Goal: Task Accomplishment & Management: Use online tool/utility

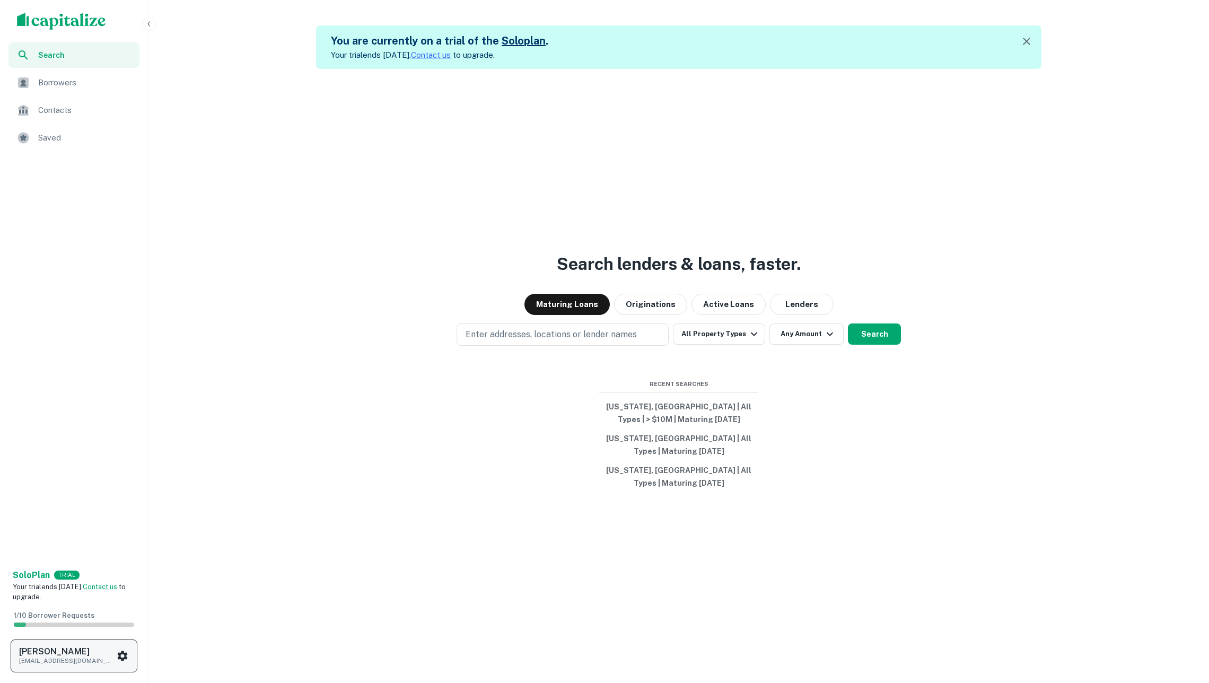
click at [104, 650] on h6 "Soren Craig" at bounding box center [66, 652] width 95 height 8
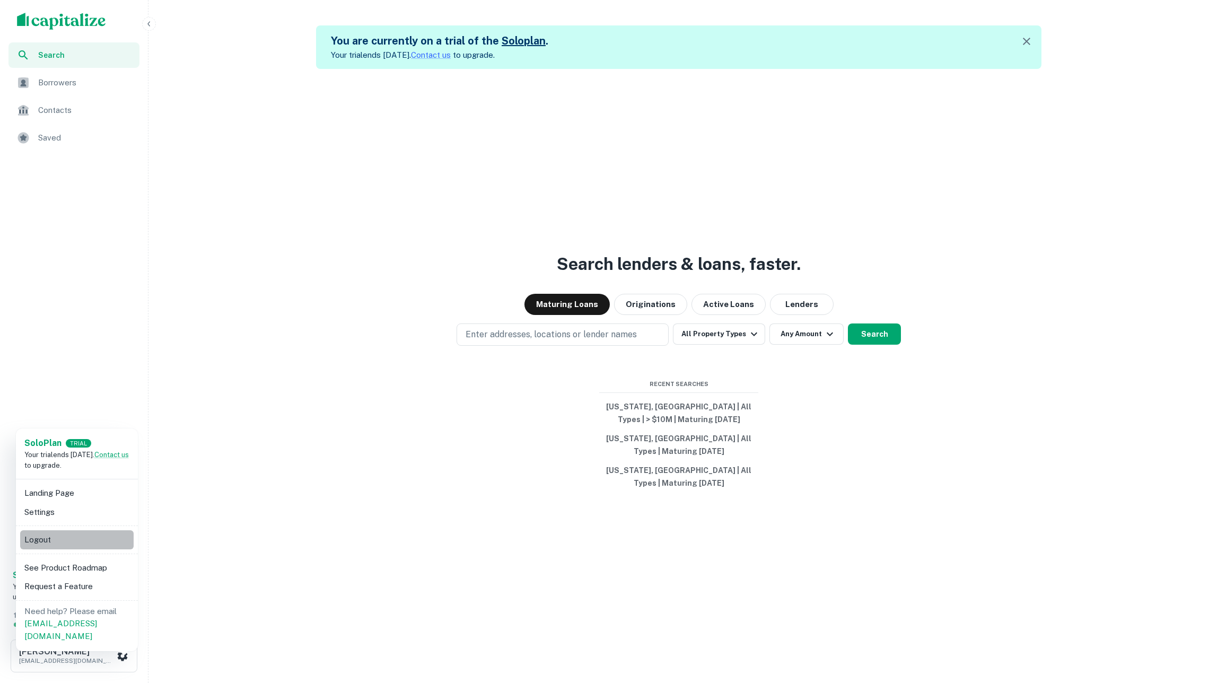
click at [77, 535] on li "Logout" at bounding box center [77, 539] width 114 height 19
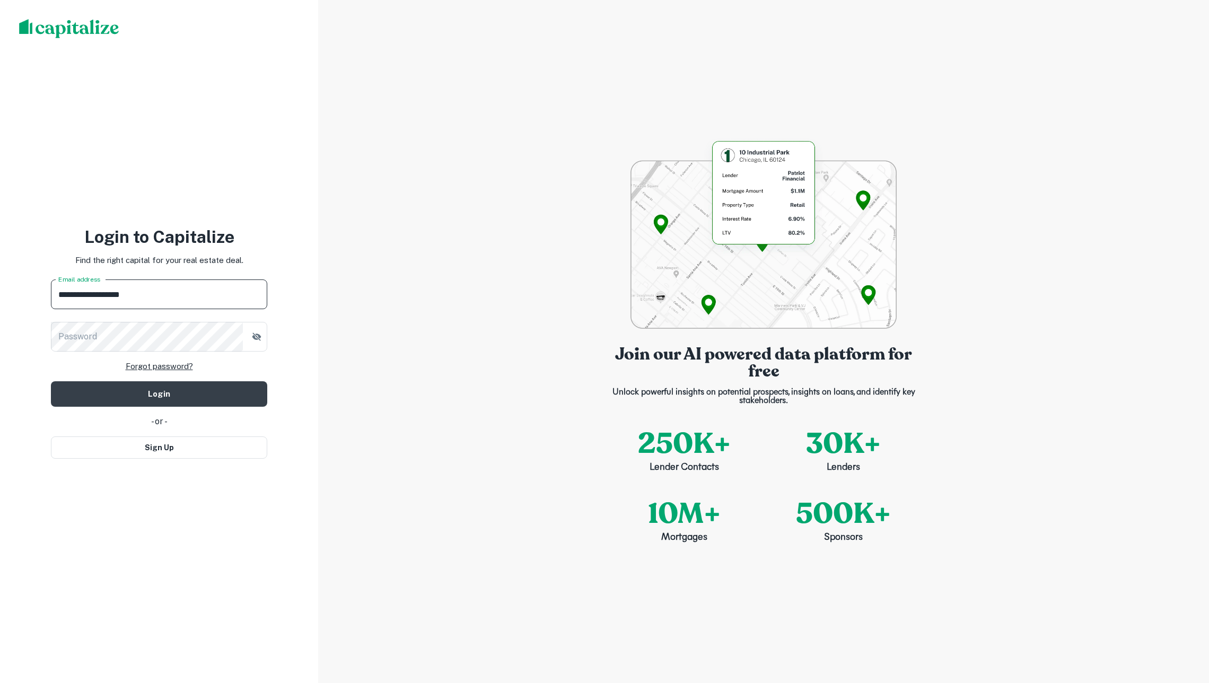
type input "**********"
click at [159, 393] on button "Login" at bounding box center [159, 393] width 216 height 25
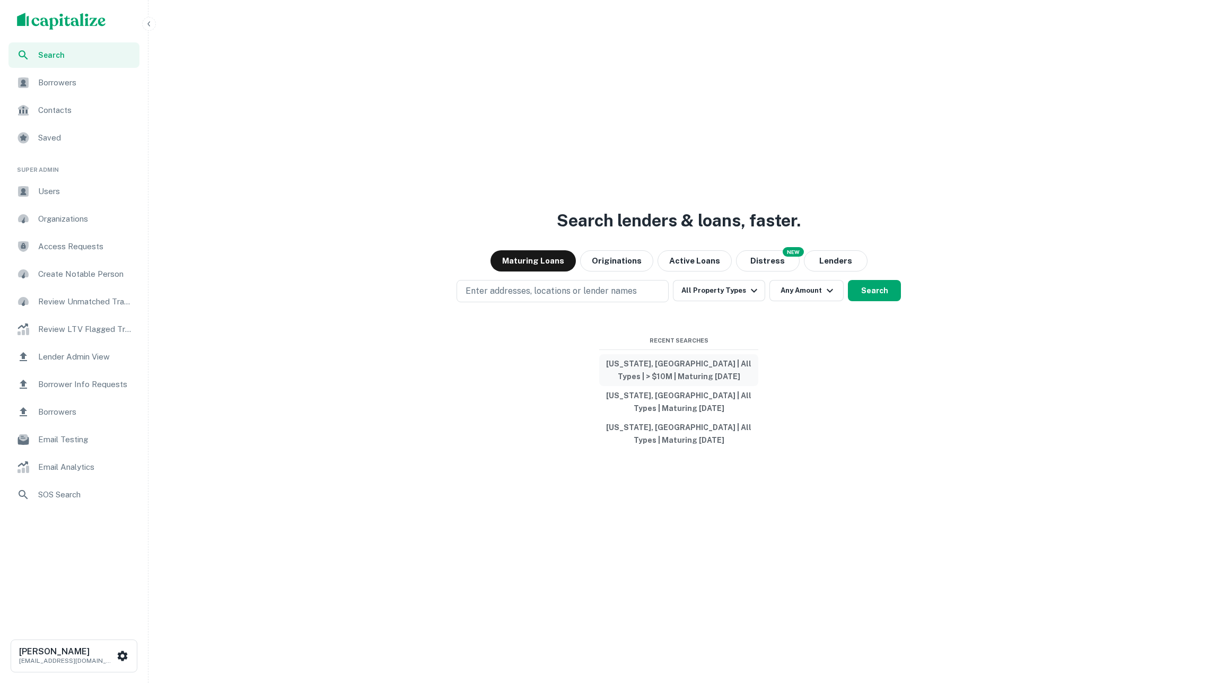
click at [675, 370] on button "Colorado, USA | All Types | > $10M | Maturing In 1 Year" at bounding box center [678, 370] width 159 height 32
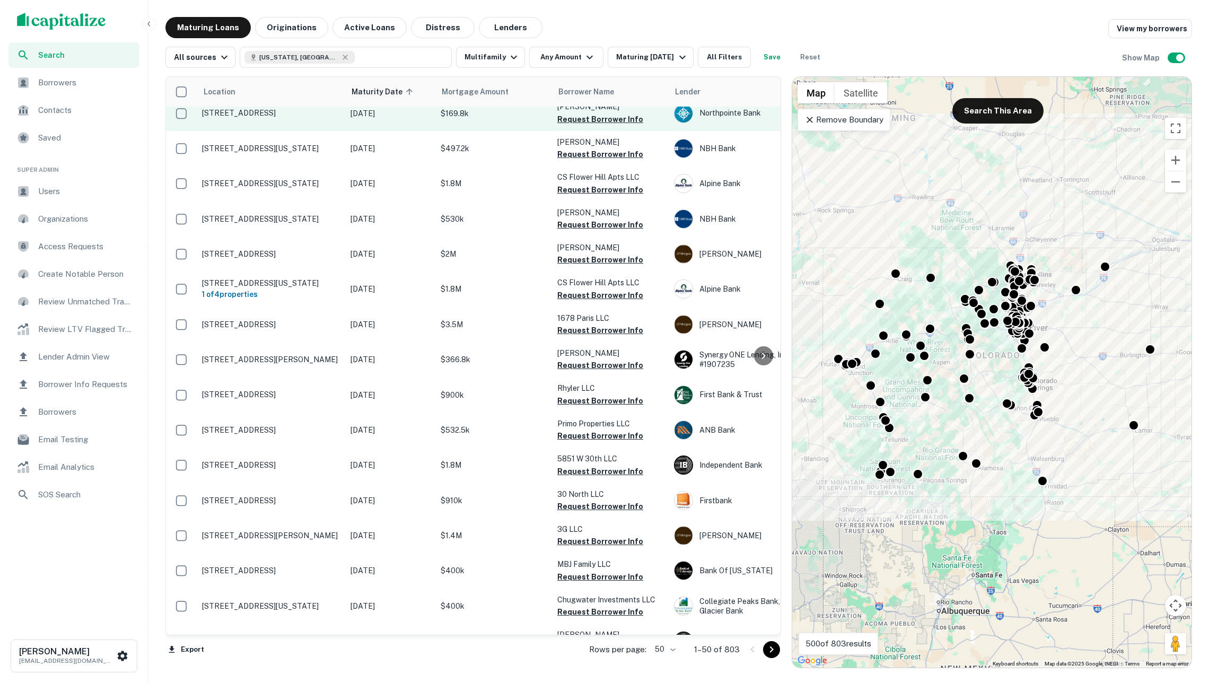
scroll to position [245, 0]
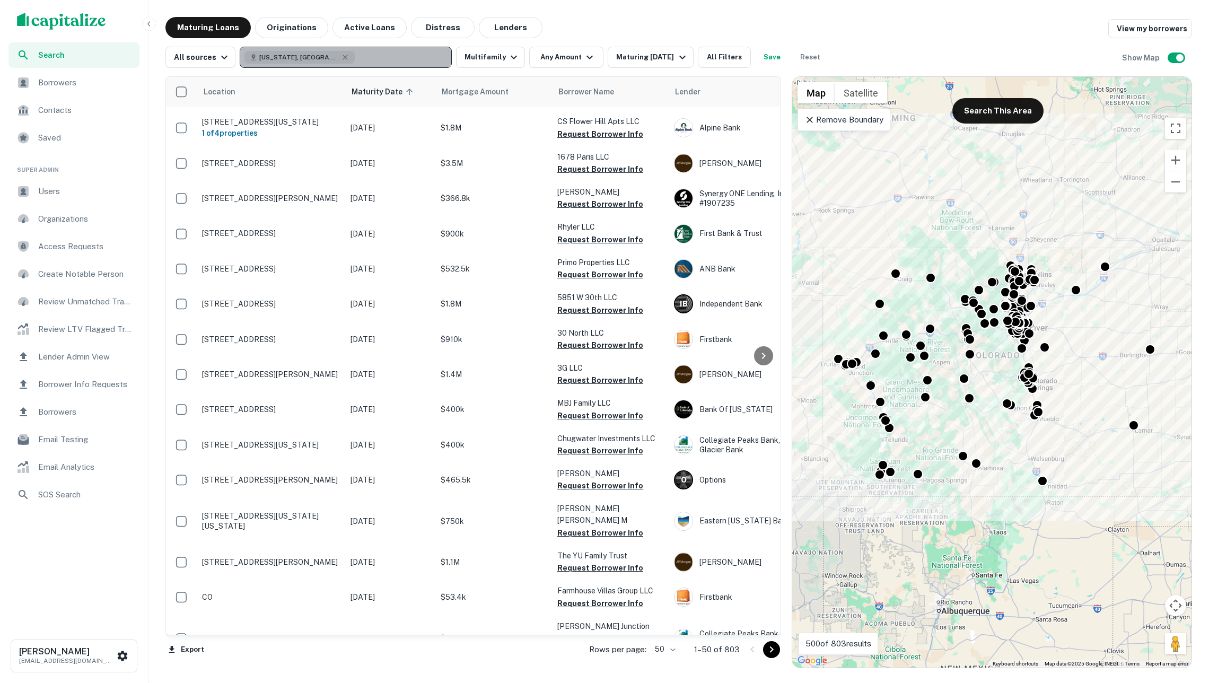
click at [363, 60] on button "Colorado, USA" at bounding box center [346, 57] width 212 height 21
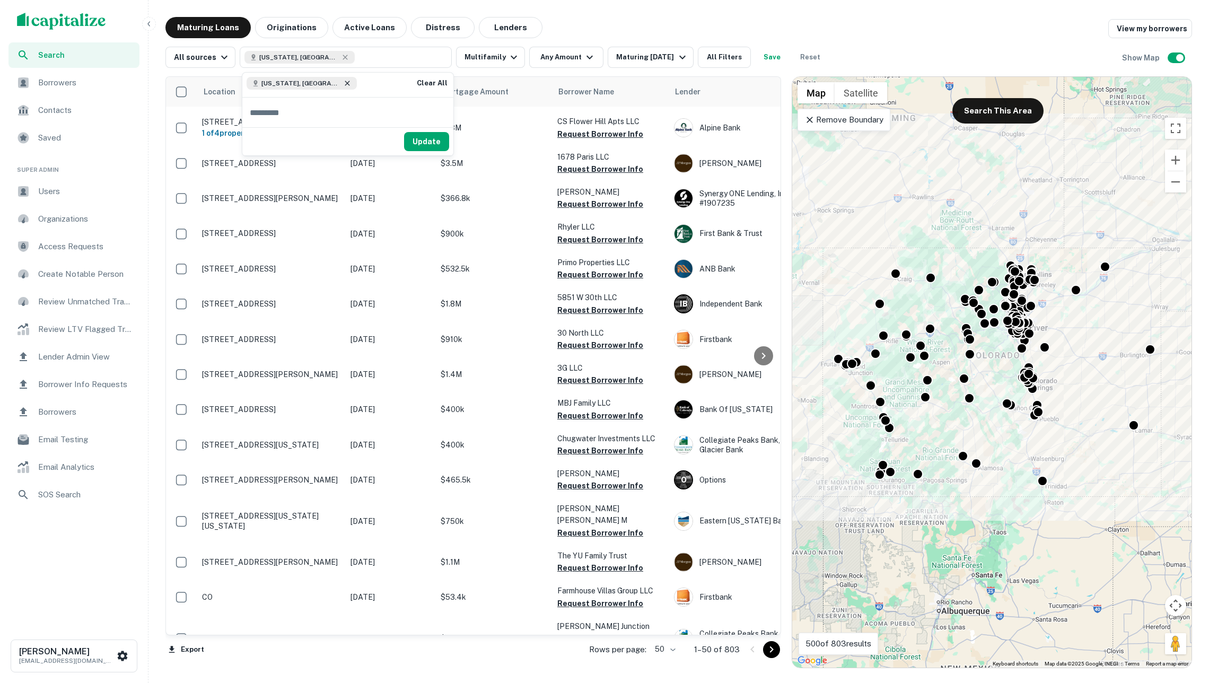
click at [345, 82] on icon at bounding box center [347, 83] width 5 height 5
click at [332, 55] on p "Enter addresses, locations or lender names" at bounding box center [334, 57] width 171 height 13
type input "**********"
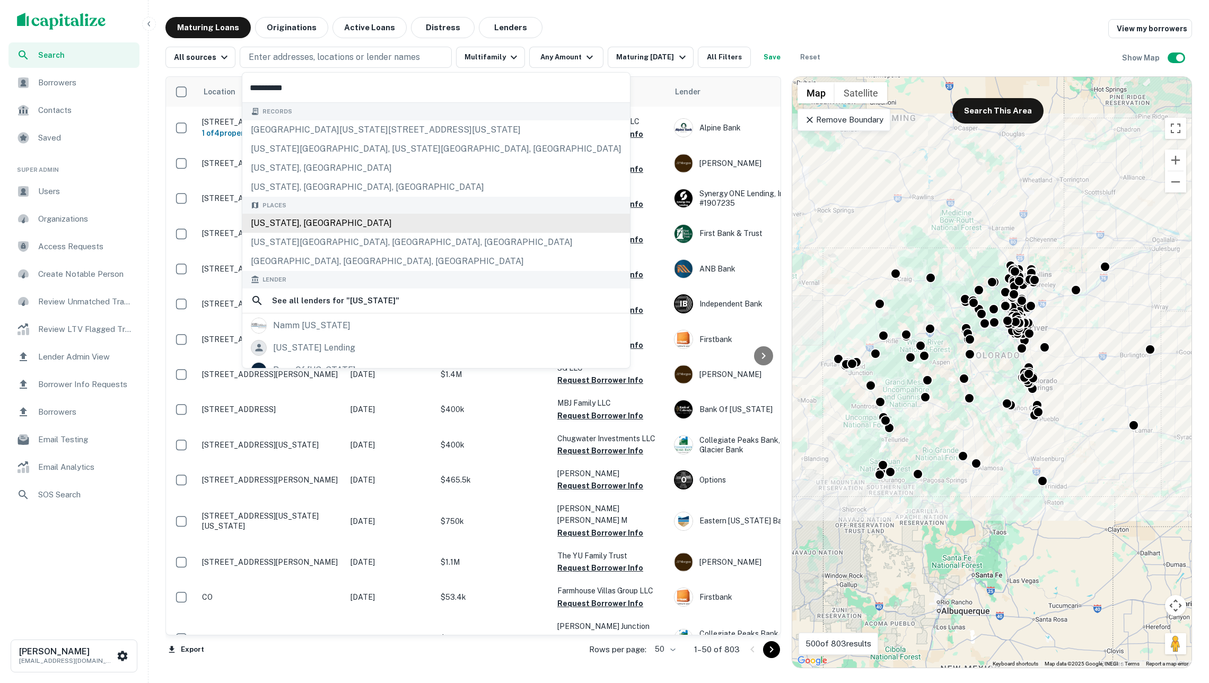
click at [366, 229] on div "California, USA" at bounding box center [436, 223] width 388 height 19
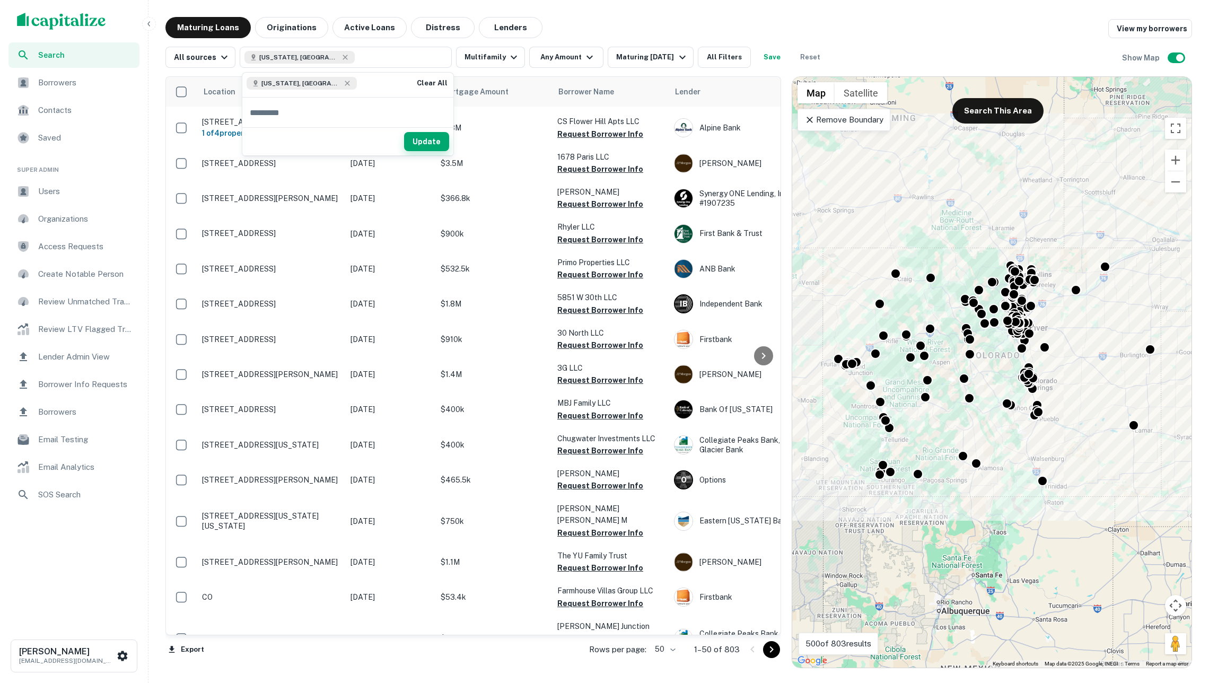
click at [422, 139] on button "Update" at bounding box center [426, 141] width 45 height 19
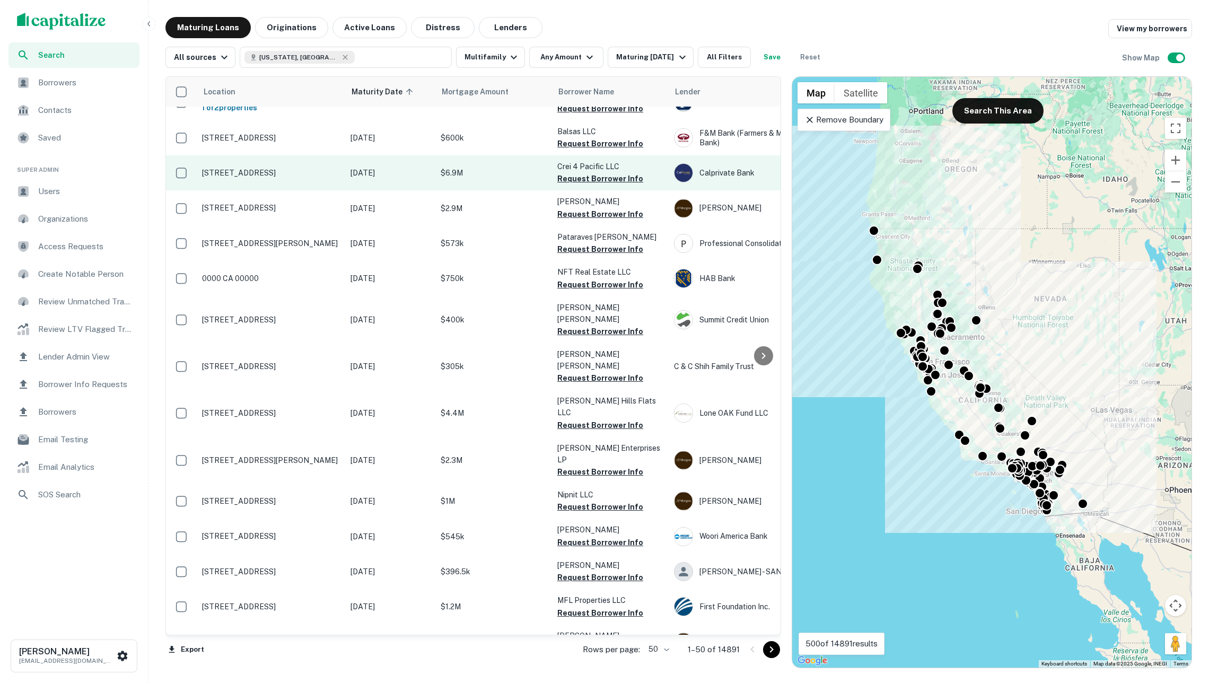
click at [323, 168] on p "[STREET_ADDRESS]" at bounding box center [271, 173] width 138 height 10
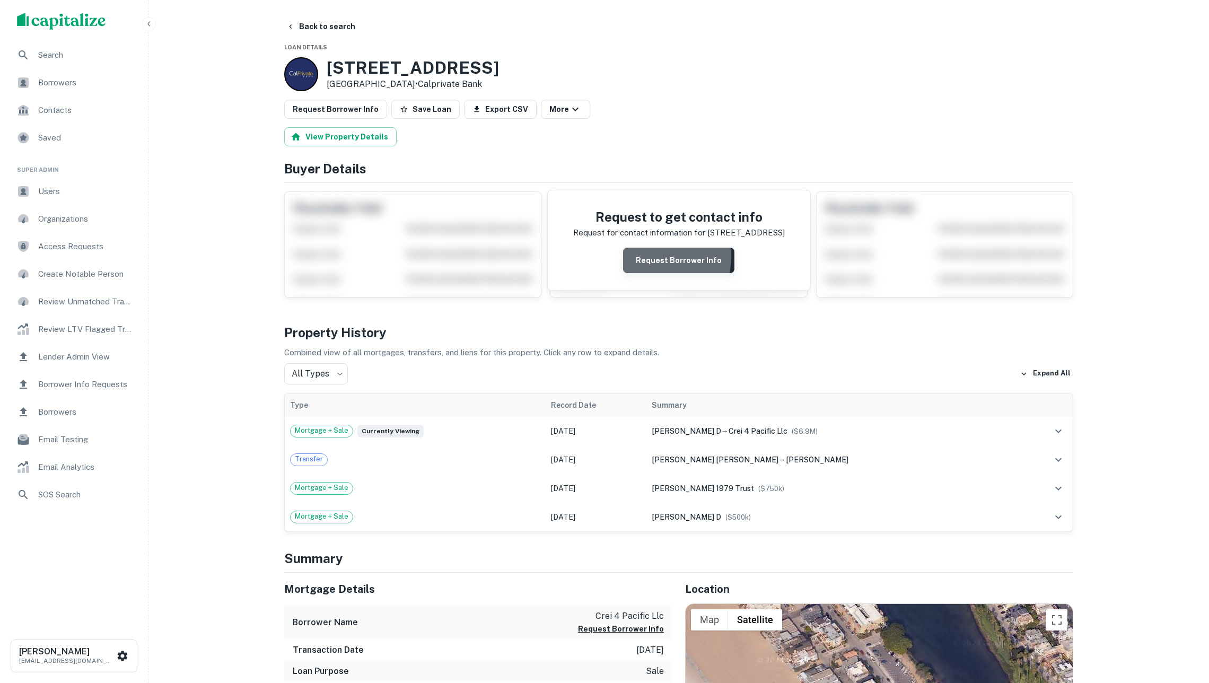
click at [646, 264] on button "Request Borrower Info" at bounding box center [678, 260] width 111 height 25
click at [726, 102] on div "Request Borrower Info Save Loan Export CSV More" at bounding box center [678, 109] width 789 height 19
click at [683, 270] on button "Info Requested" at bounding box center [679, 260] width 106 height 25
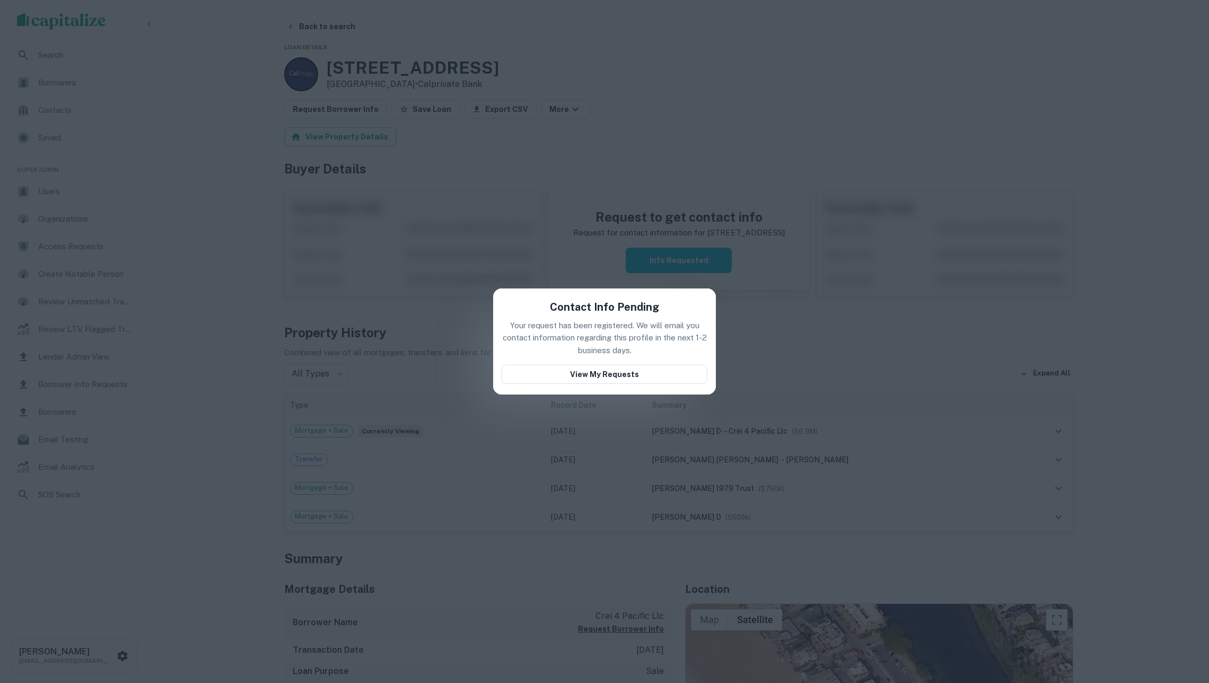
click at [674, 417] on div "Contact Info Pending Your request has been registered. We will email you contac…" at bounding box center [604, 341] width 1209 height 683
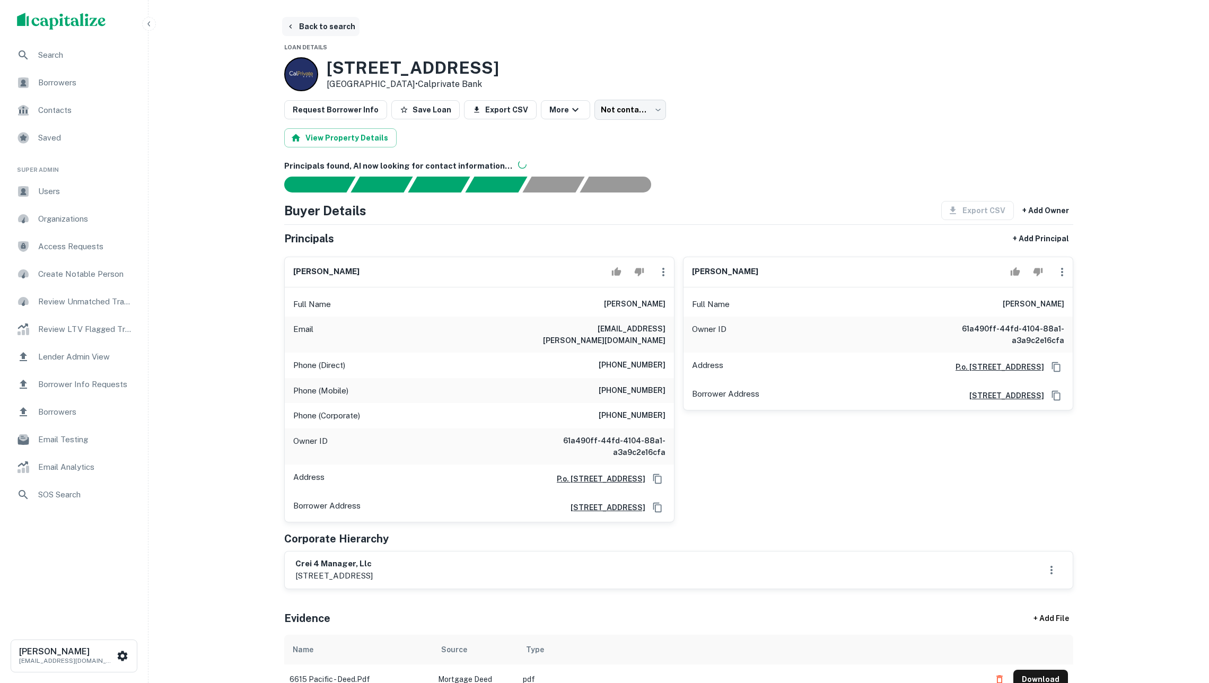
click at [331, 24] on button "Back to search" at bounding box center [320, 26] width 77 height 19
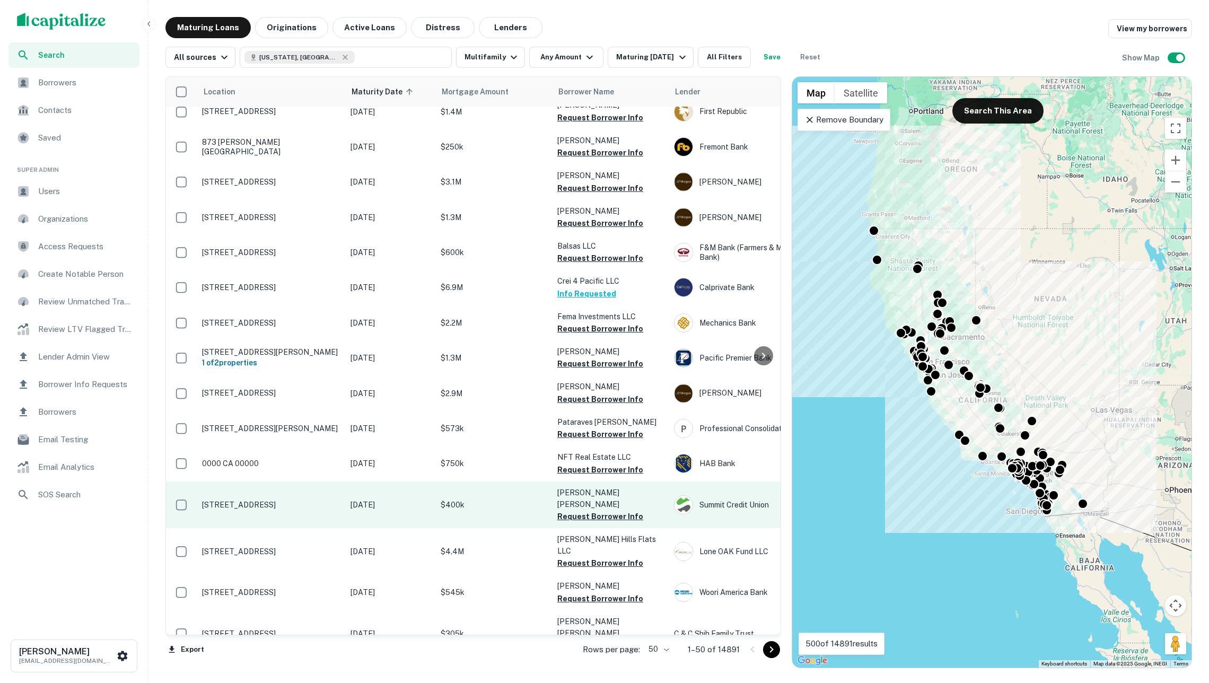
scroll to position [138, 0]
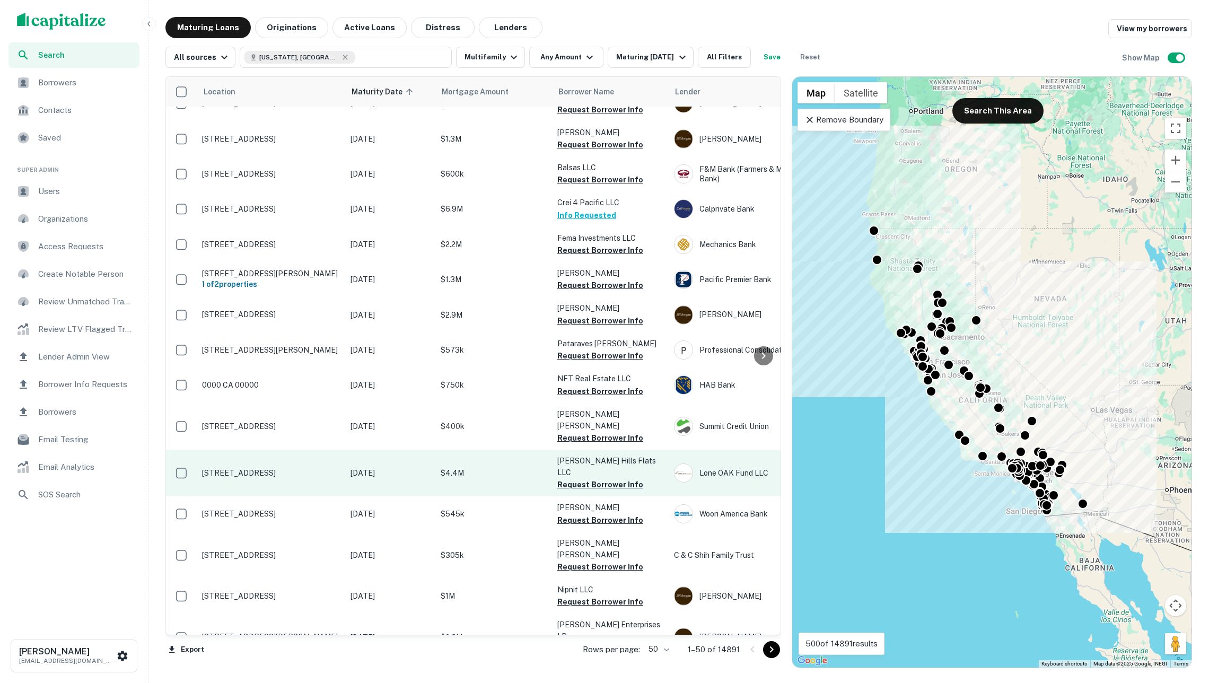
click at [478, 467] on p "$4.4M" at bounding box center [494, 473] width 106 height 12
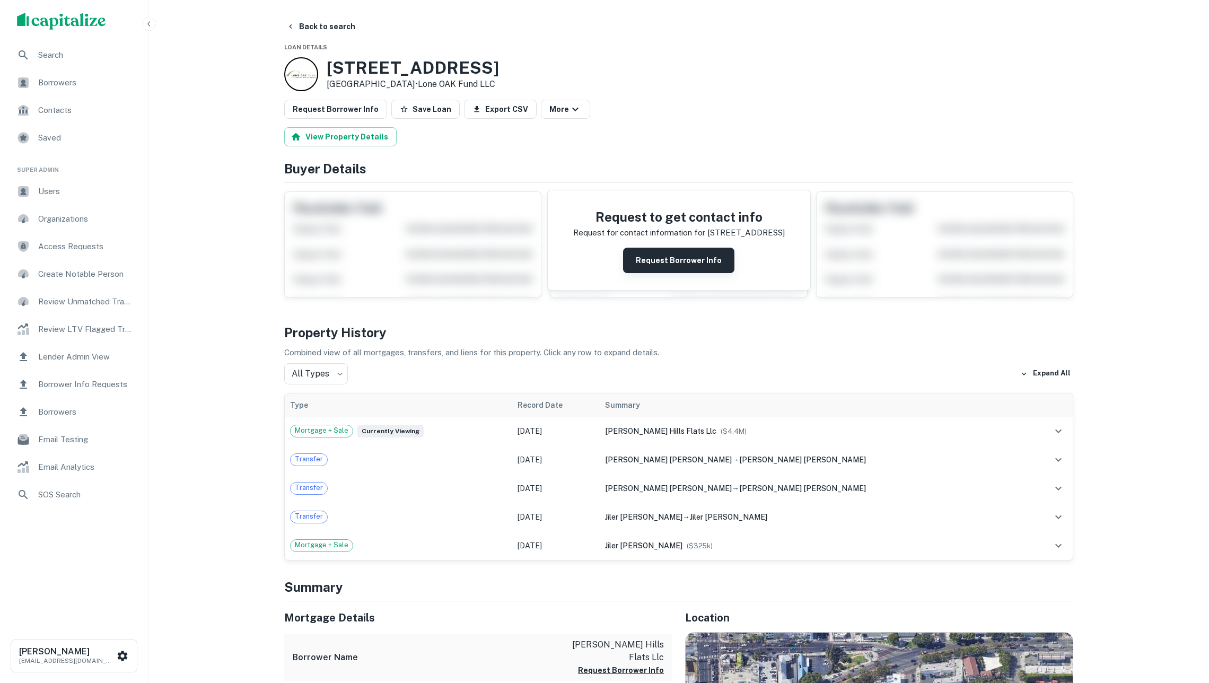
click at [656, 272] on button "Request Borrower Info" at bounding box center [678, 260] width 111 height 25
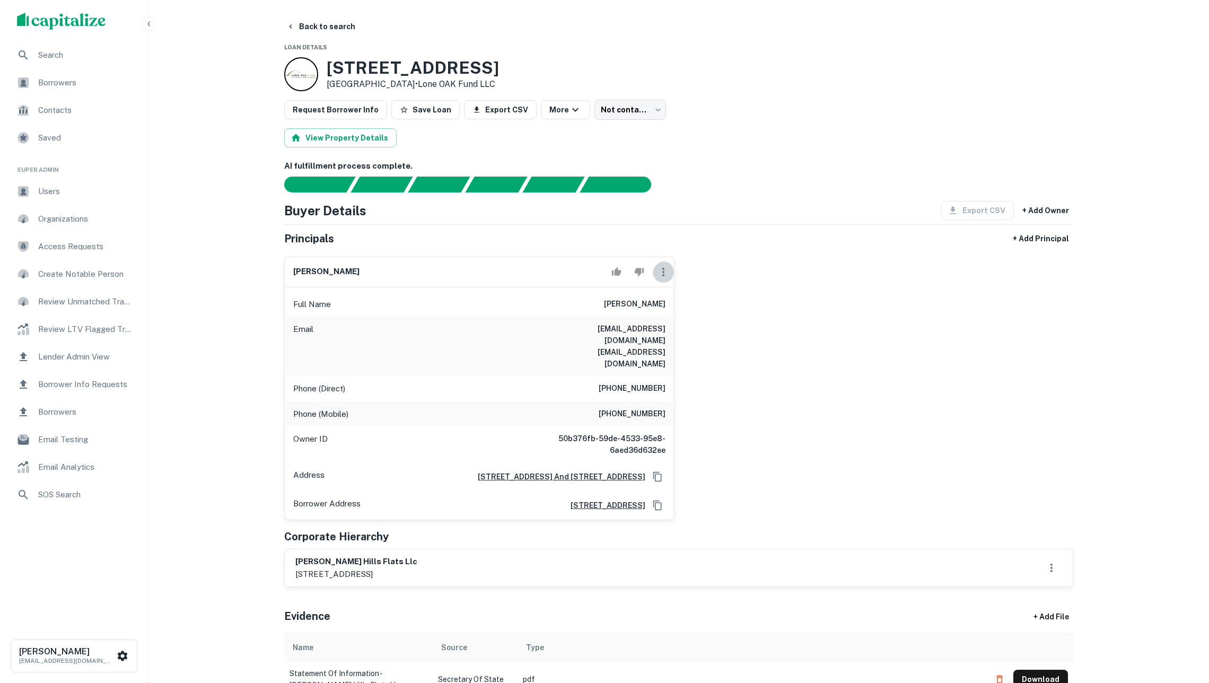
click at [663, 278] on icon "button" at bounding box center [663, 272] width 13 height 13
click at [666, 303] on li "Edit" at bounding box center [670, 308] width 43 height 19
select select "**"
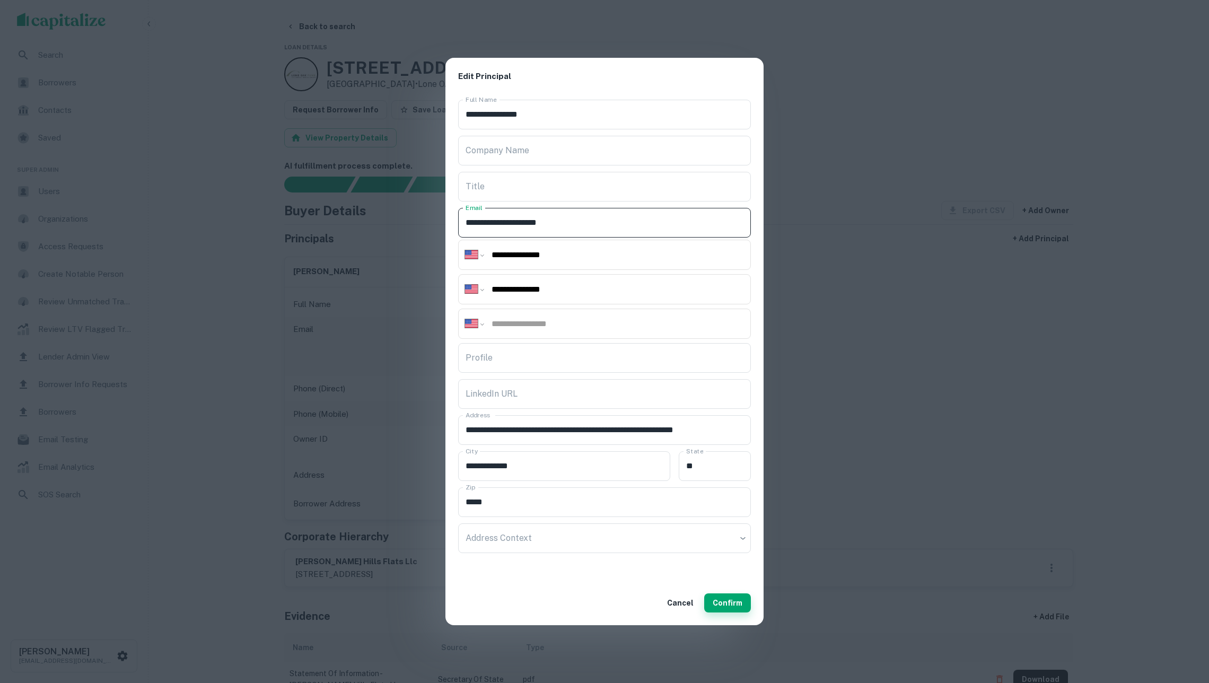
type input "**********"
click at [728, 602] on button "Confirm" at bounding box center [727, 603] width 47 height 19
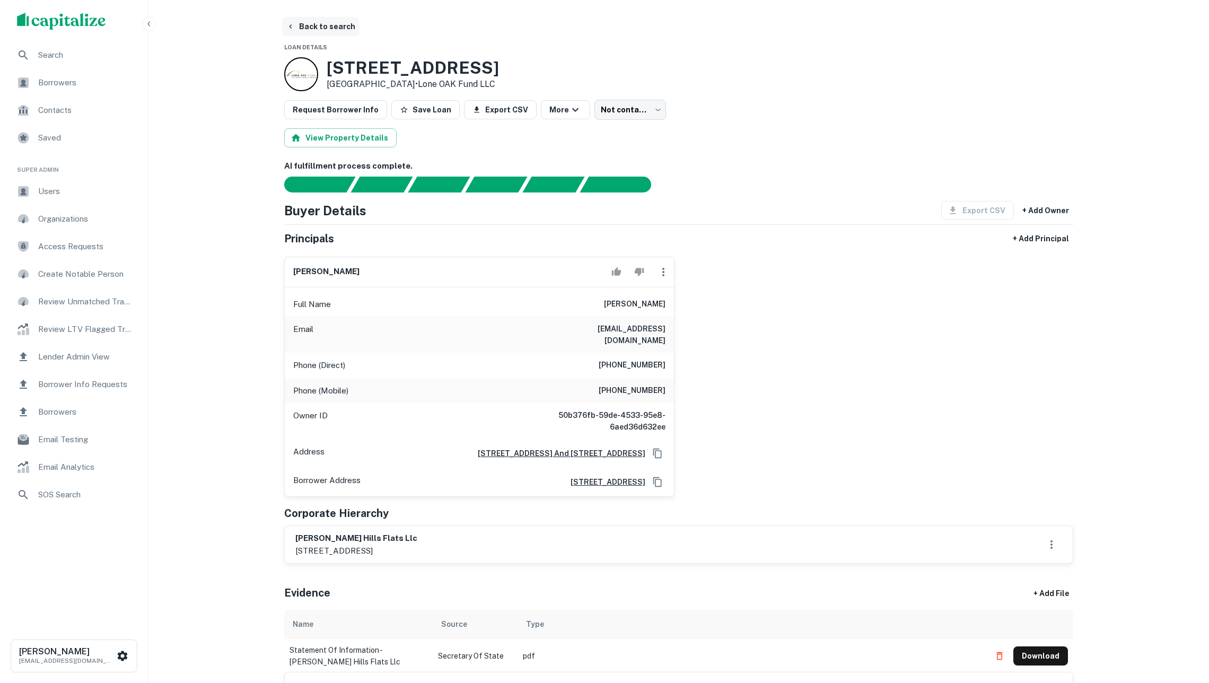
click at [331, 25] on button "Back to search" at bounding box center [320, 26] width 77 height 19
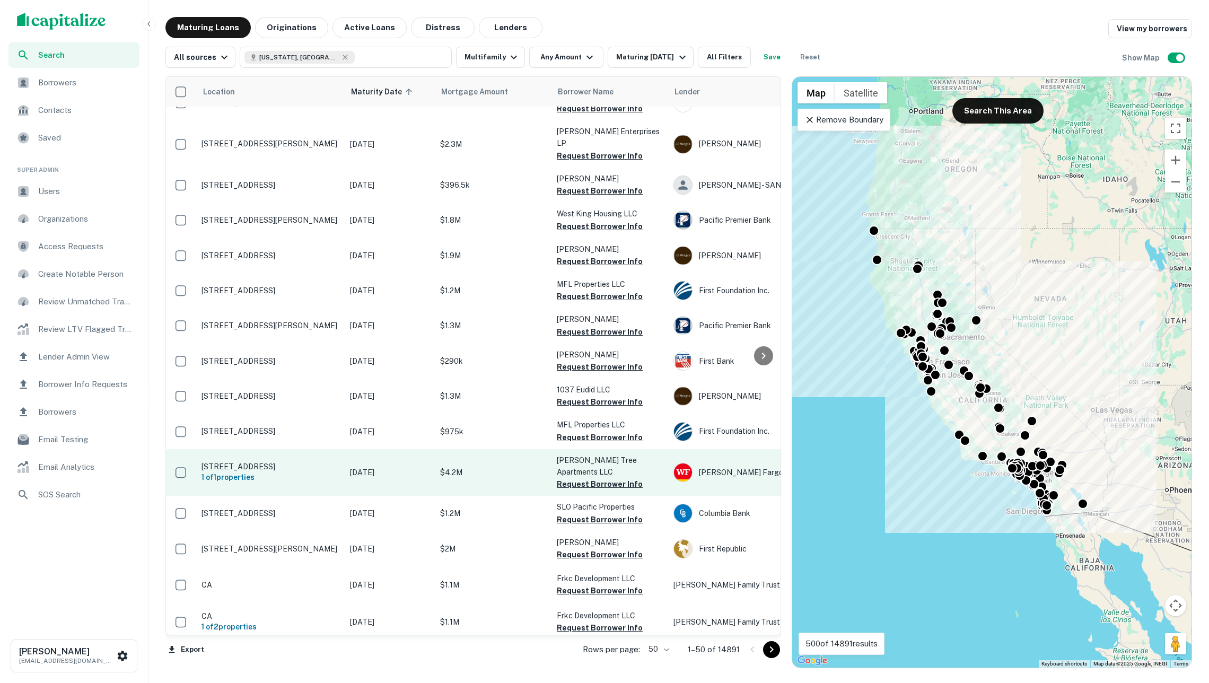
scroll to position [634, 1]
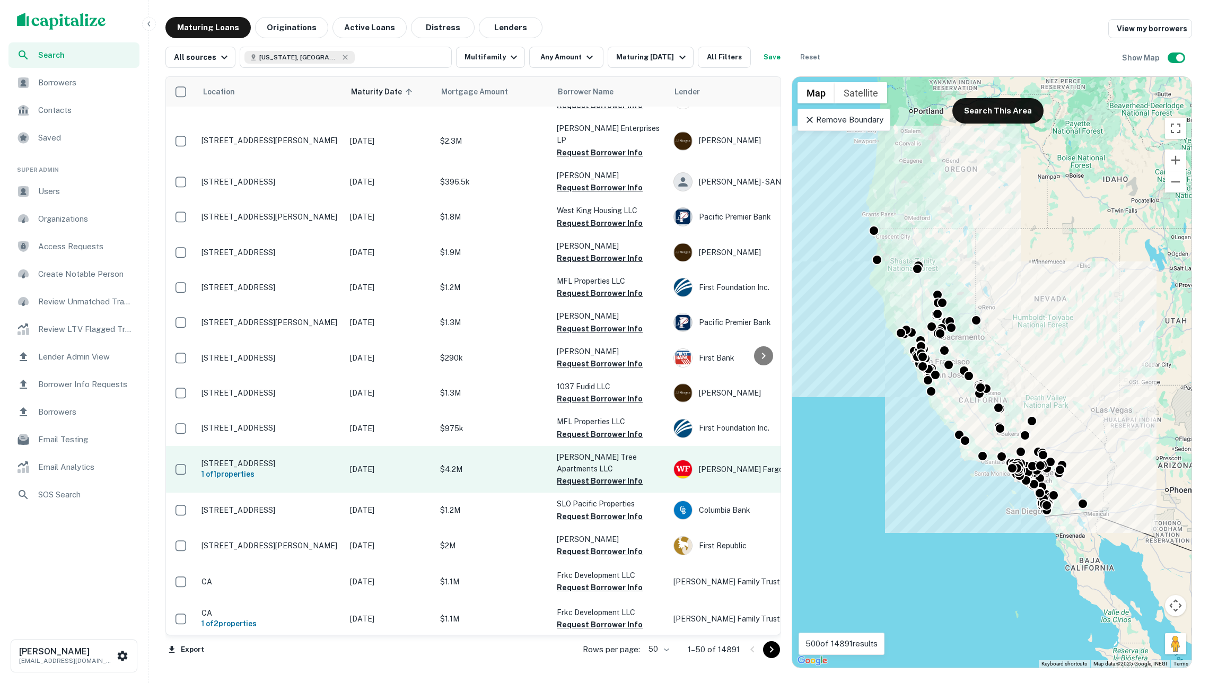
click at [474, 446] on td "$4.2M" at bounding box center [493, 469] width 117 height 47
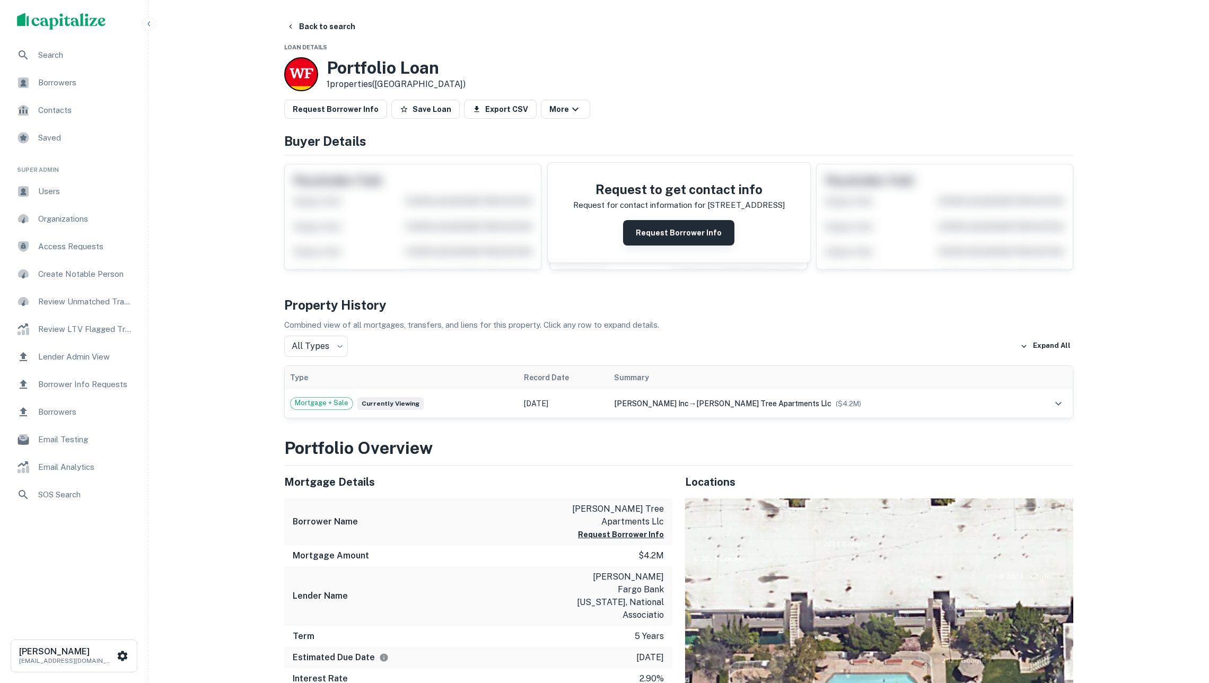
click at [679, 246] on button "Request Borrower Info" at bounding box center [678, 232] width 111 height 25
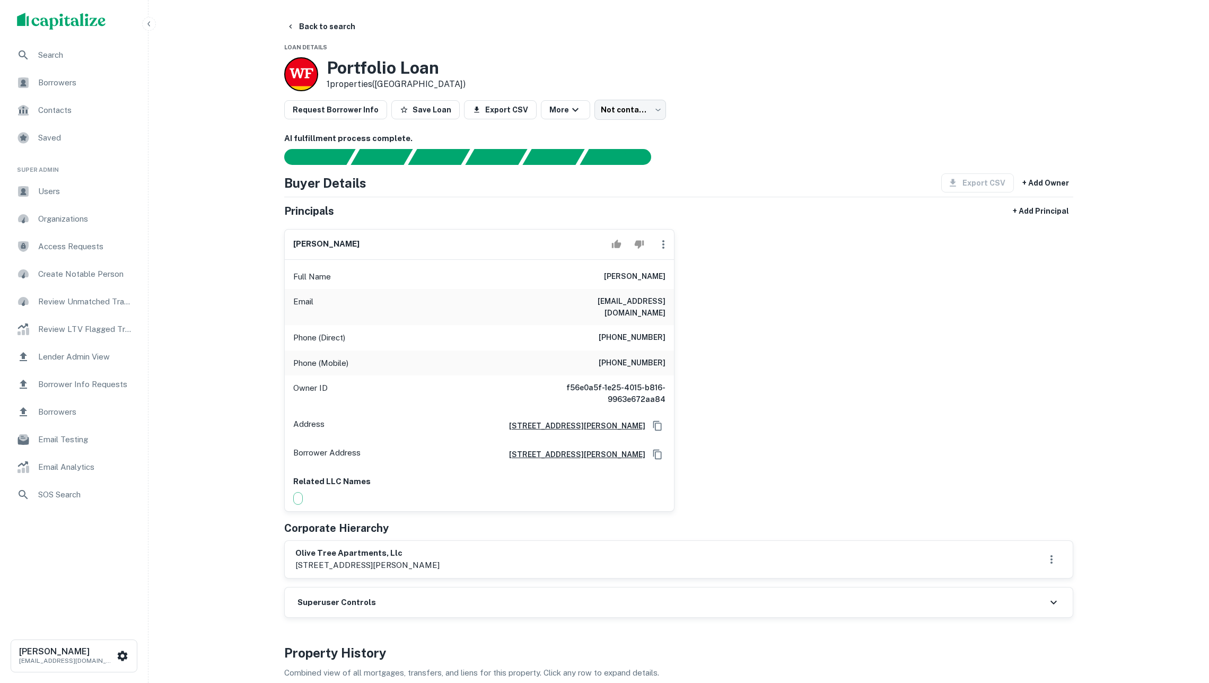
click at [93, 18] on img "scrollable content" at bounding box center [61, 21] width 89 height 17
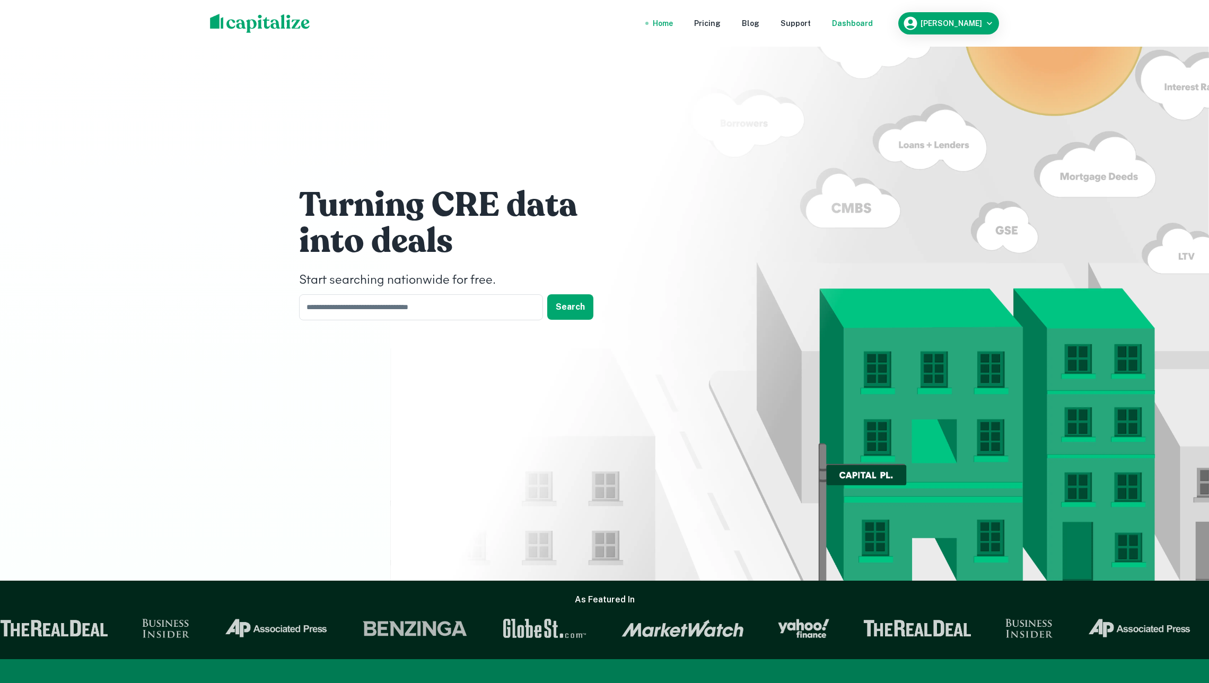
click at [851, 26] on div "Dashboard" at bounding box center [852, 24] width 41 height 12
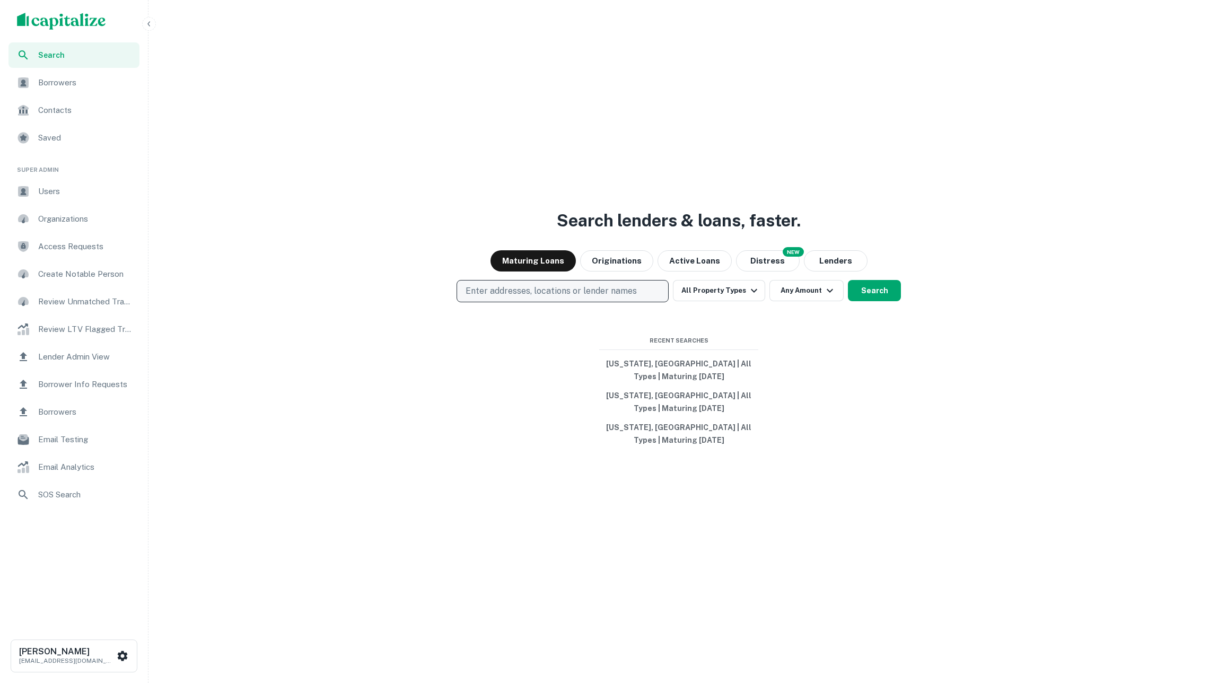
click at [632, 293] on p "Enter addresses, locations or lender names" at bounding box center [551, 291] width 171 height 13
type input "**********"
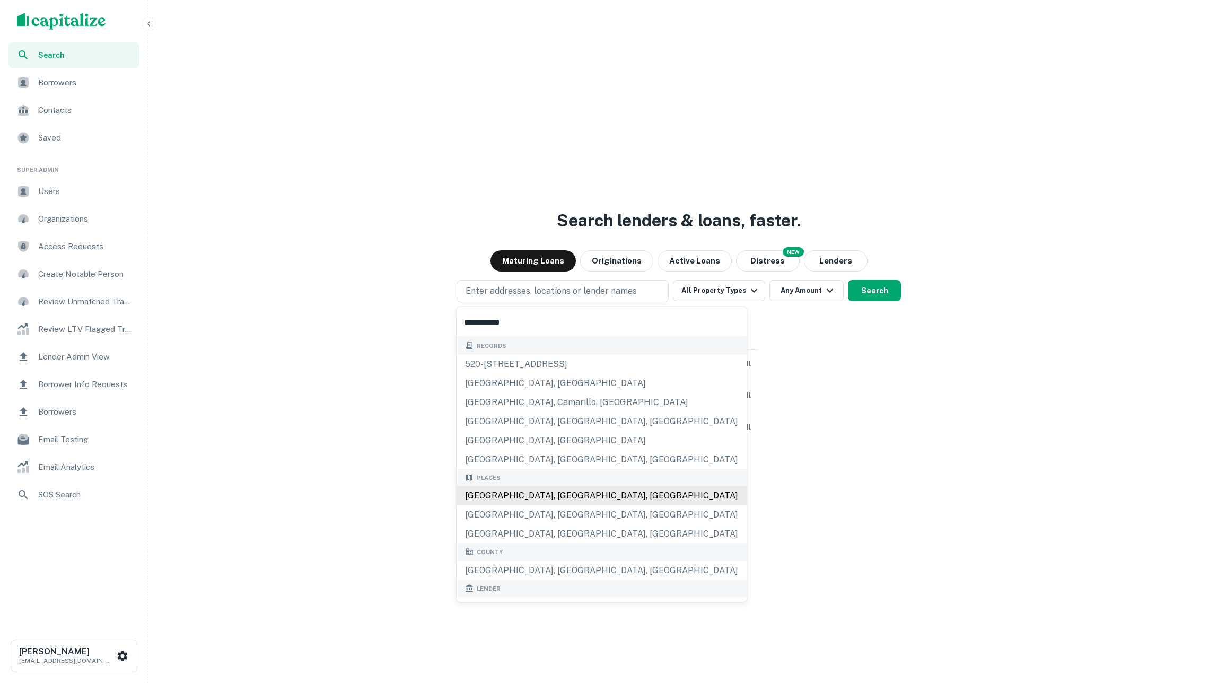
click at [576, 495] on body "**********" at bounding box center [604, 341] width 1209 height 683
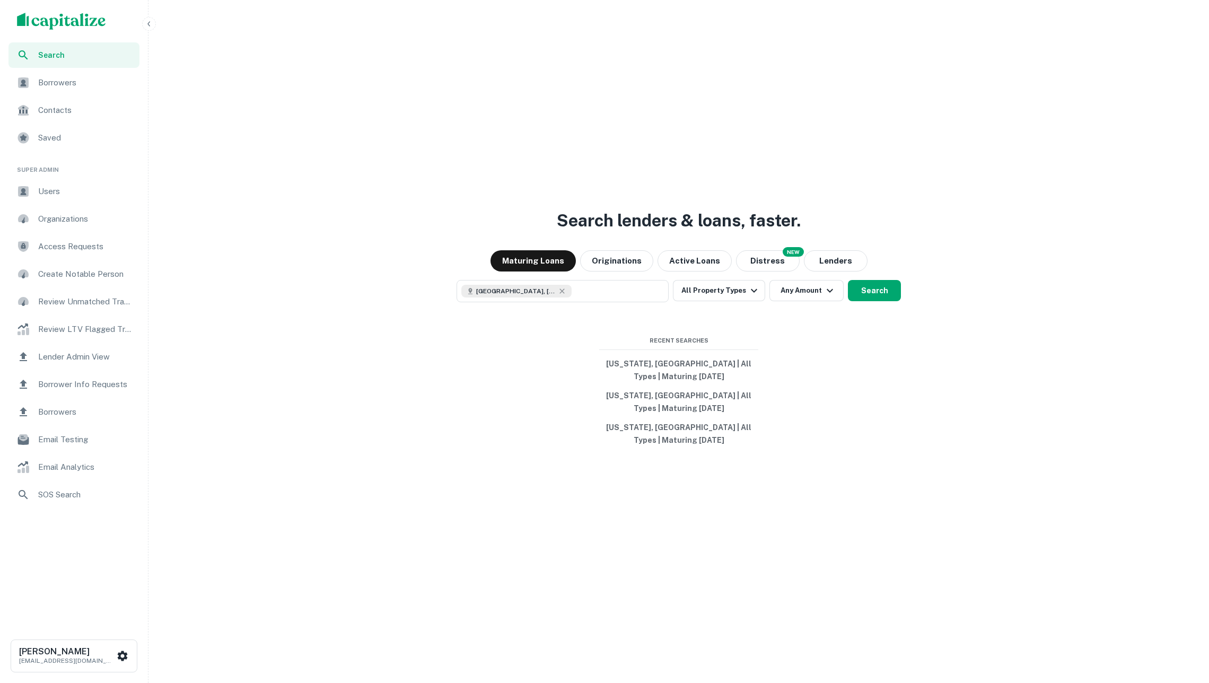
click at [1015, 431] on div "Search lenders & loans, faster. Maturing Loans Originations Active Loans NEW Di…" at bounding box center [679, 366] width 1052 height 683
click at [891, 295] on button "Search" at bounding box center [874, 290] width 53 height 21
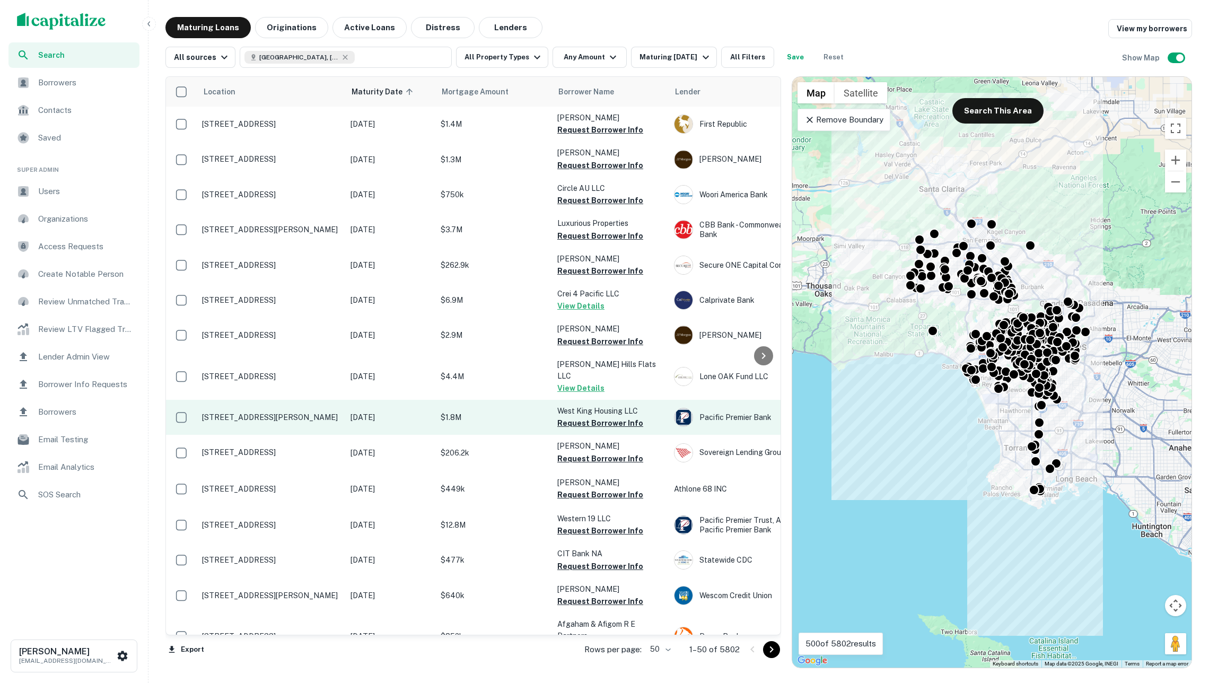
click at [478, 400] on td "$1.8M" at bounding box center [494, 417] width 117 height 35
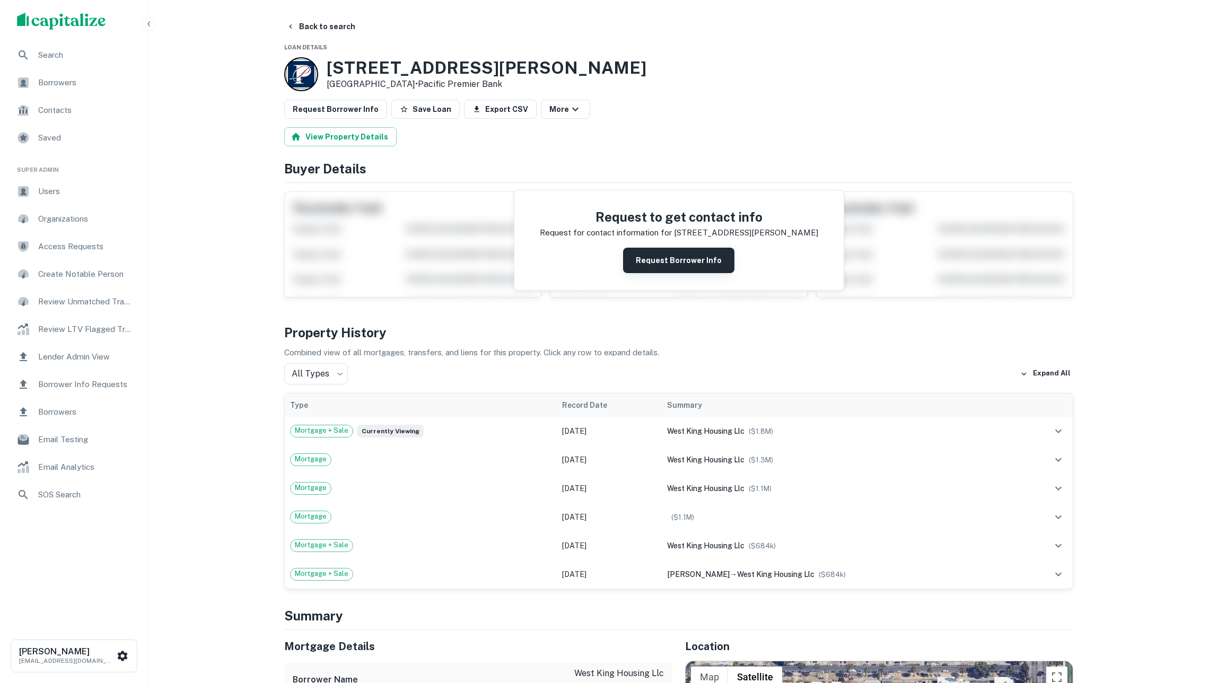
click at [659, 269] on button "Request Borrower Info" at bounding box center [678, 260] width 111 height 25
